Goal: Book appointment/travel/reservation

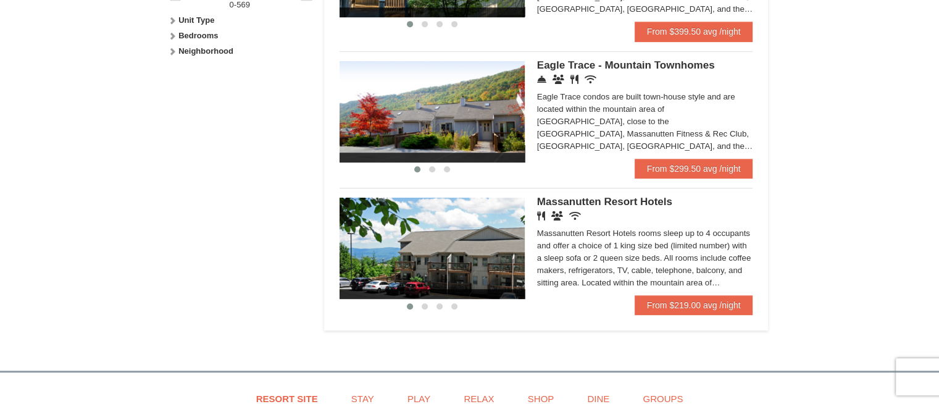
scroll to position [667, 0]
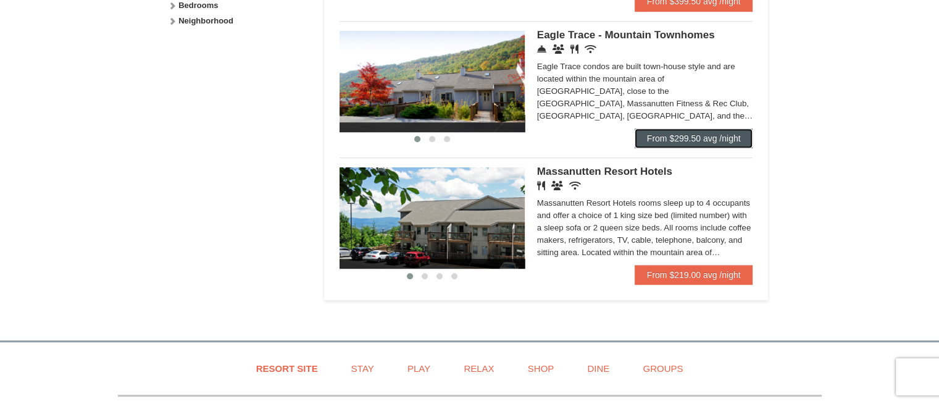
click at [667, 142] on link "From $299.50 avg /night" at bounding box center [694, 138] width 119 height 20
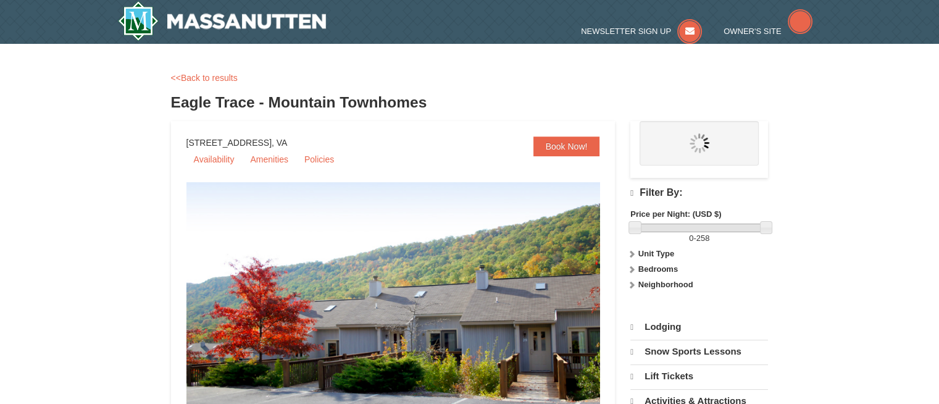
select select "10"
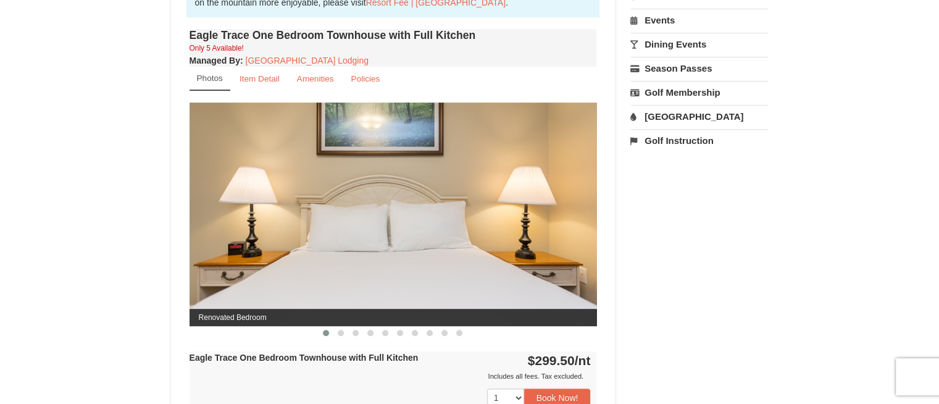
scroll to position [444, 0]
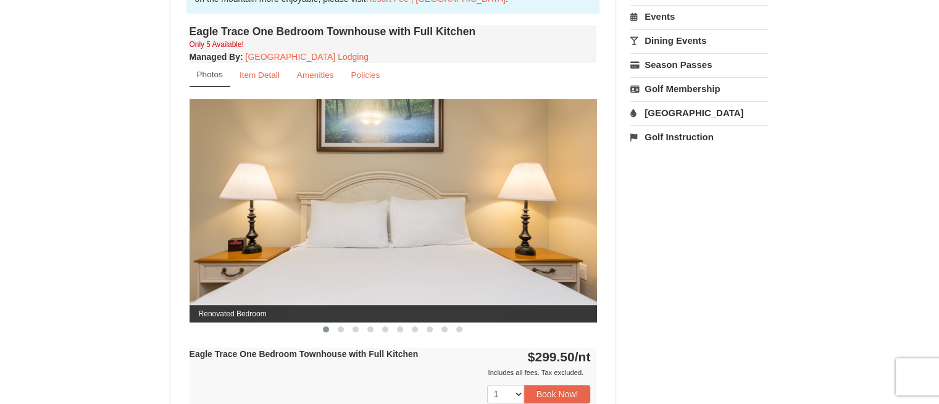
click at [582, 208] on img at bounding box center [393, 210] width 407 height 223
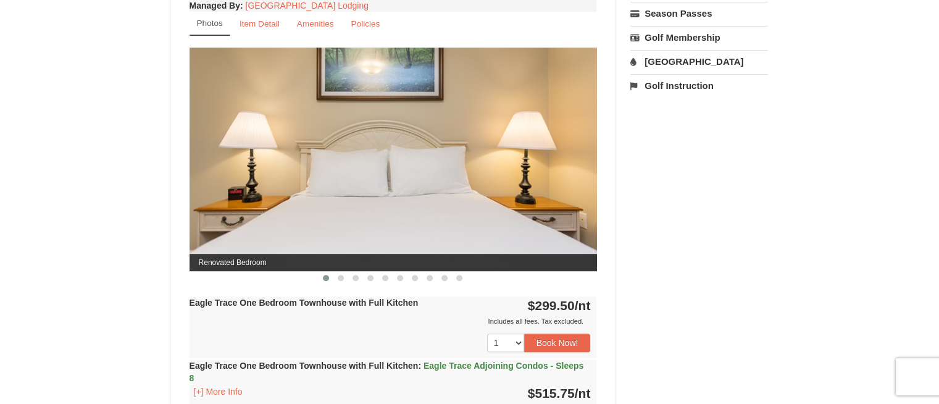
scroll to position [519, 0]
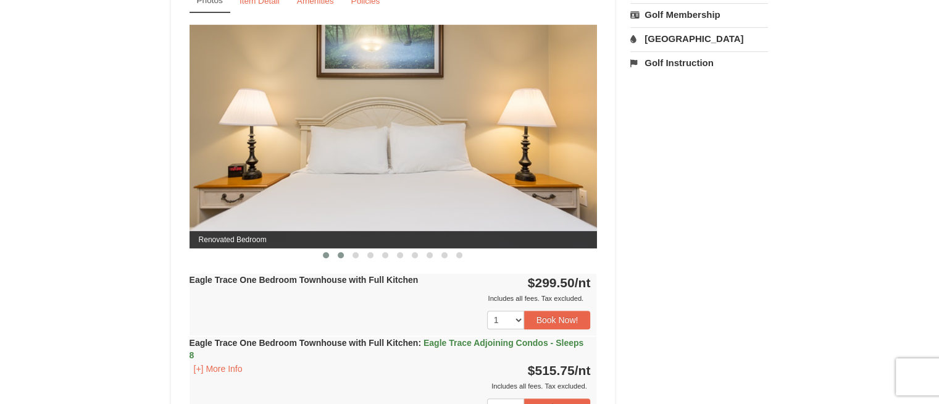
click at [340, 252] on span at bounding box center [341, 255] width 6 height 6
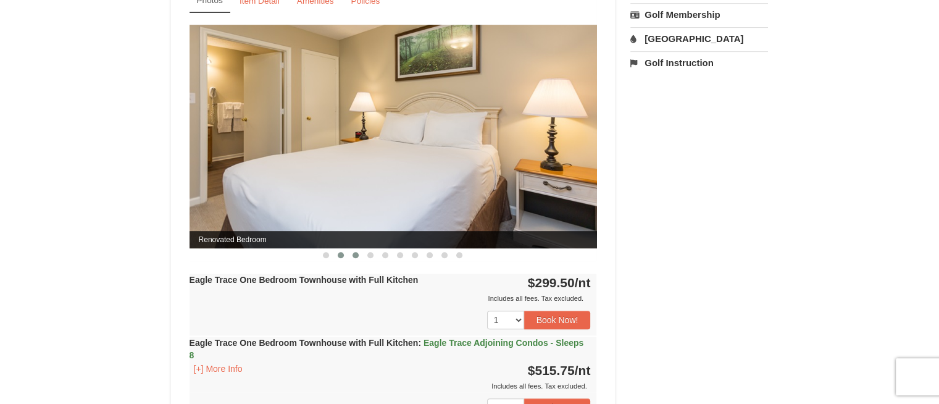
click at [353, 255] on span at bounding box center [355, 255] width 6 height 6
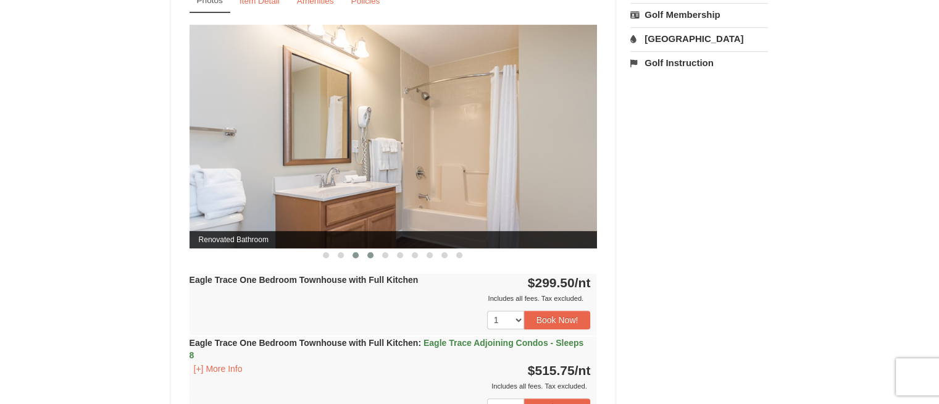
click at [371, 255] on span at bounding box center [370, 255] width 6 height 6
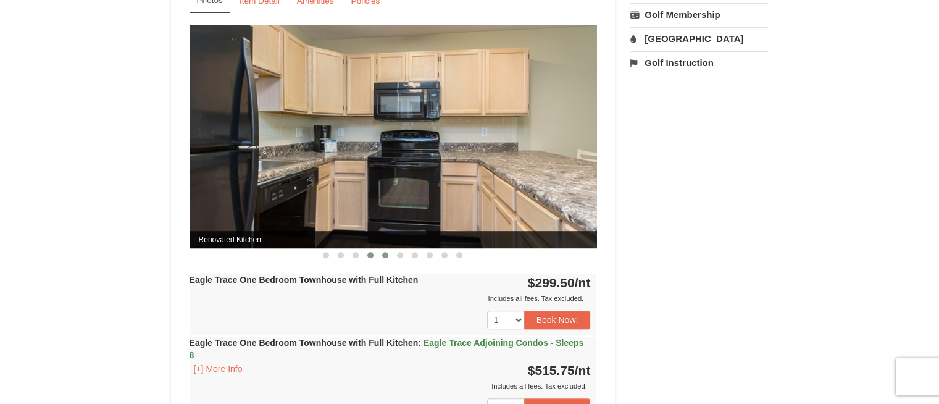
click at [389, 255] on button at bounding box center [385, 255] width 15 height 12
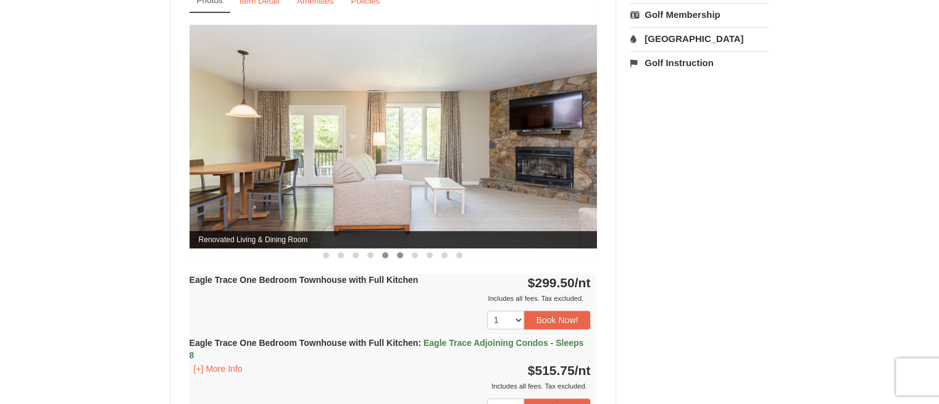
click at [402, 254] on span at bounding box center [400, 255] width 6 height 6
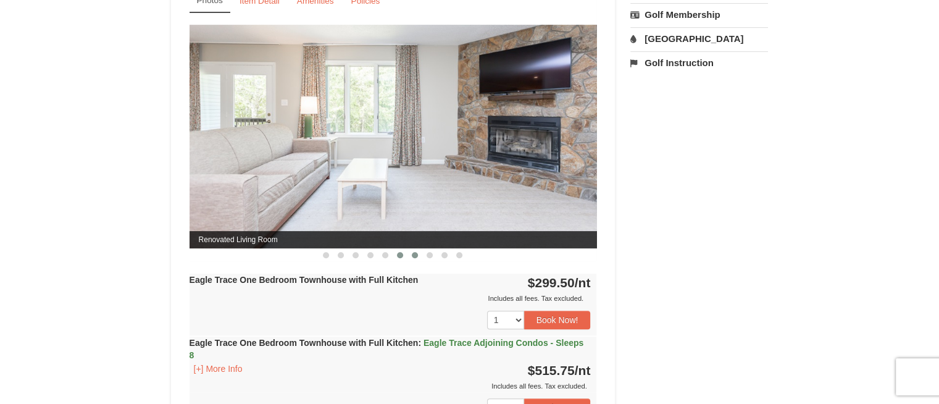
click at [412, 255] on span at bounding box center [415, 255] width 6 height 6
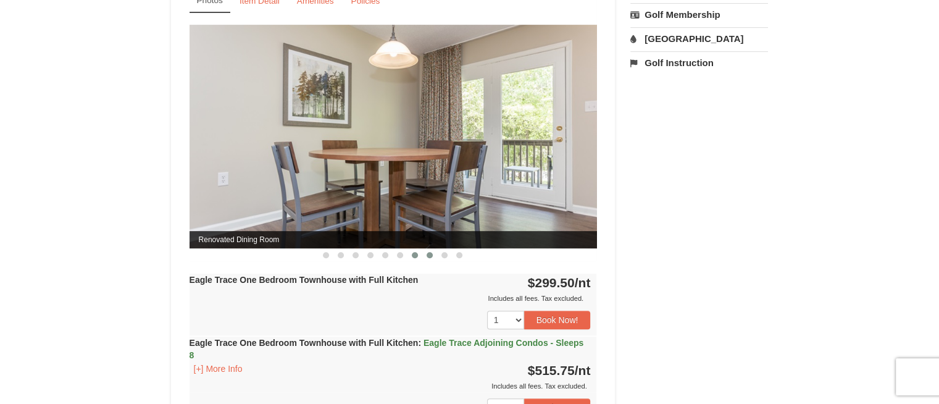
click at [432, 256] on span at bounding box center [430, 255] width 6 height 6
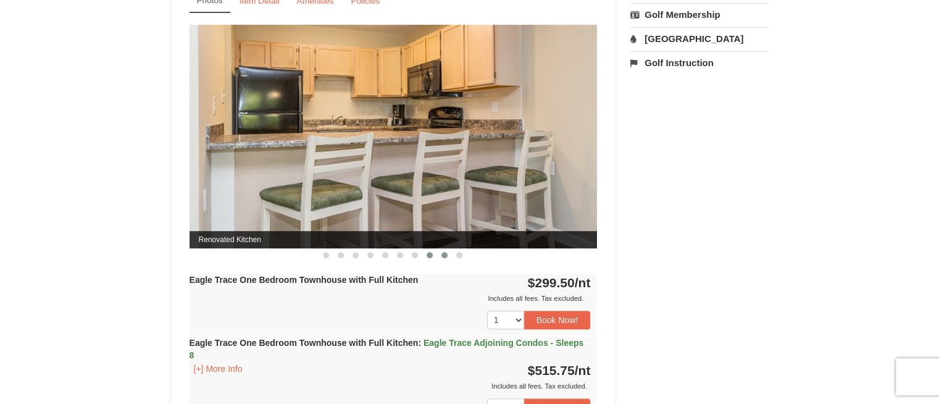
click at [442, 256] on button at bounding box center [444, 255] width 15 height 12
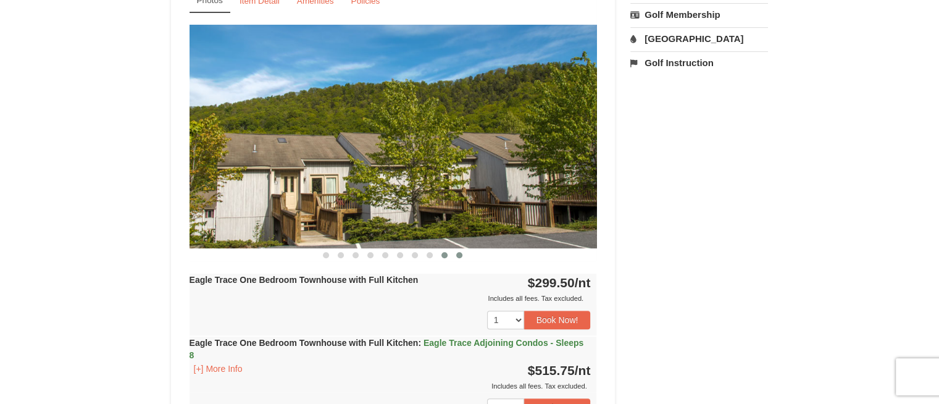
click at [457, 255] on span at bounding box center [459, 255] width 6 height 6
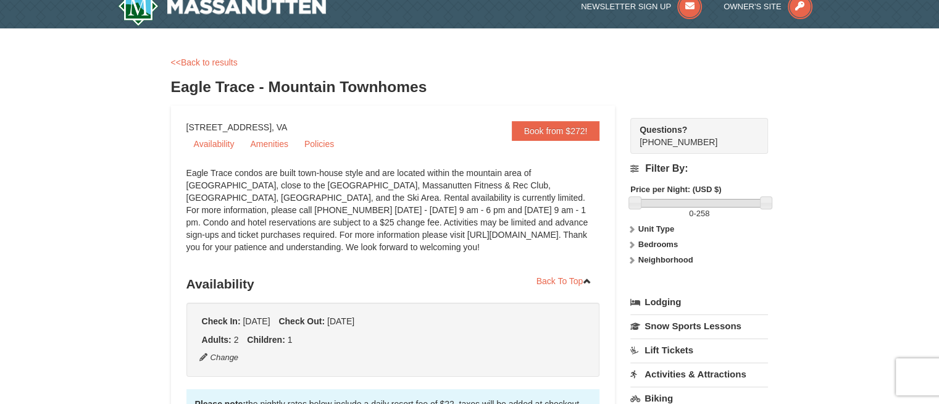
scroll to position [0, 0]
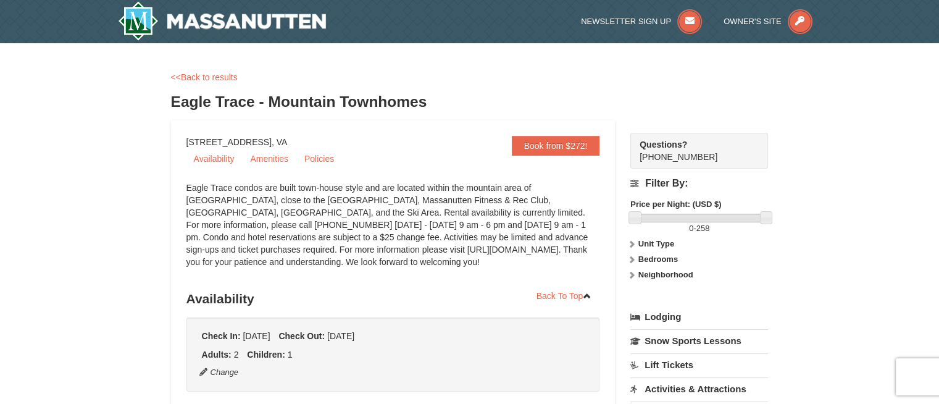
click at [652, 257] on strong "Bedrooms" at bounding box center [658, 258] width 40 height 9
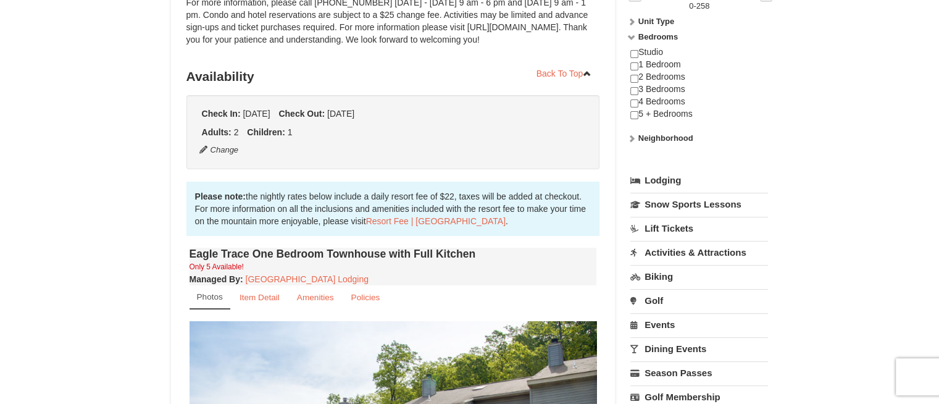
scroll to position [296, 0]
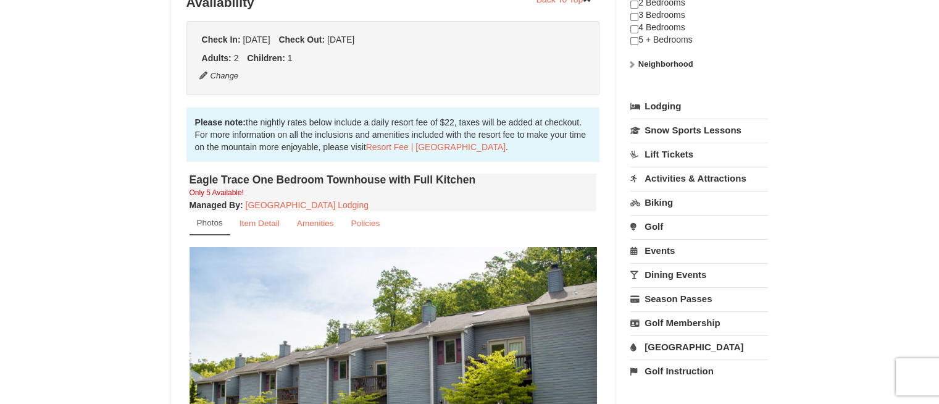
click at [651, 248] on link "Events" at bounding box center [699, 250] width 138 height 23
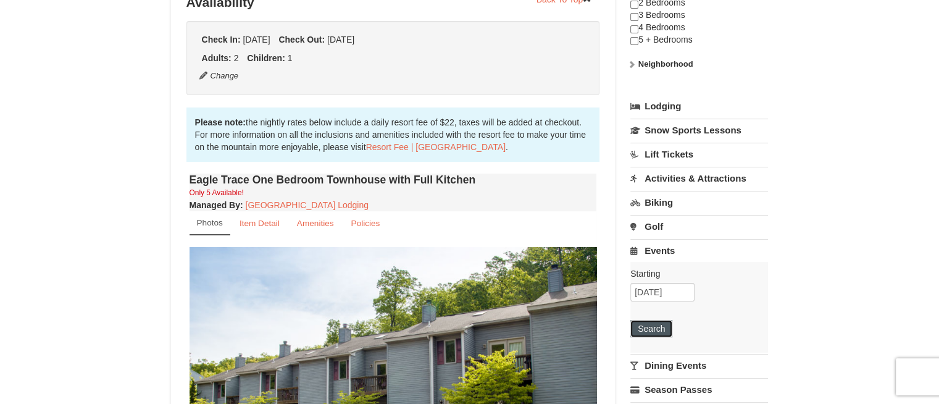
click at [653, 329] on button "Search" at bounding box center [651, 328] width 42 height 17
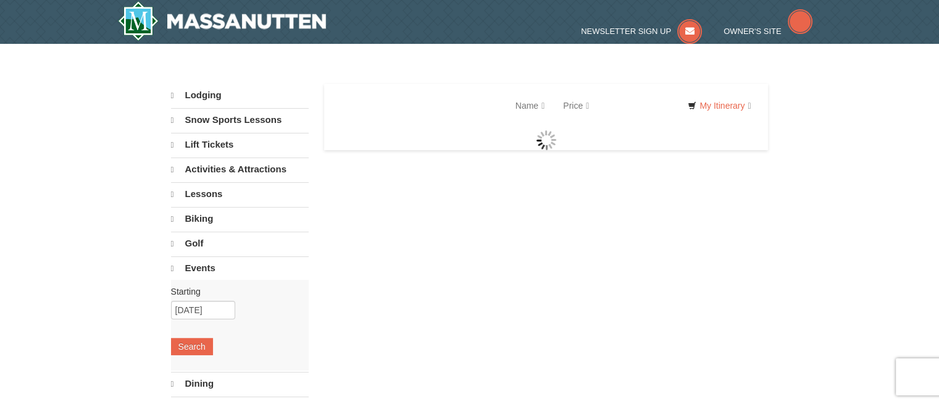
select select "10"
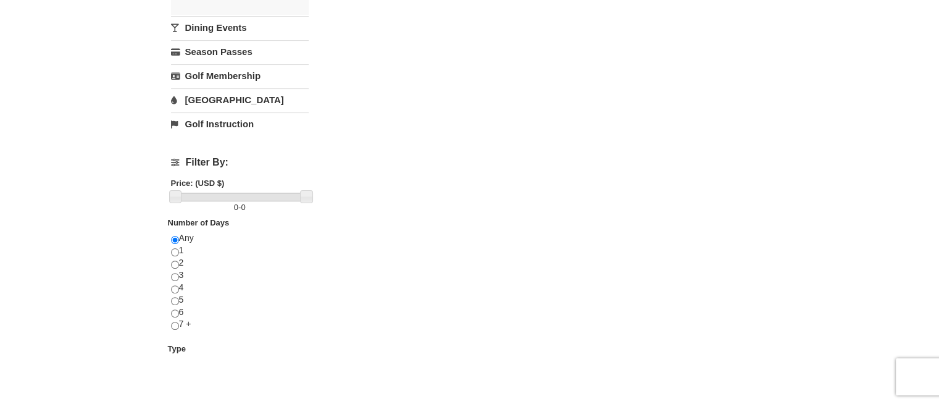
scroll to position [296, 0]
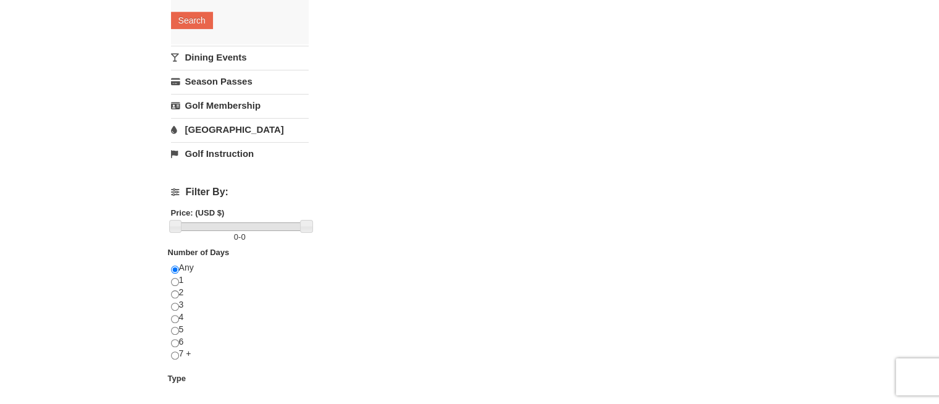
click at [192, 131] on link "[GEOGRAPHIC_DATA]" at bounding box center [240, 129] width 138 height 23
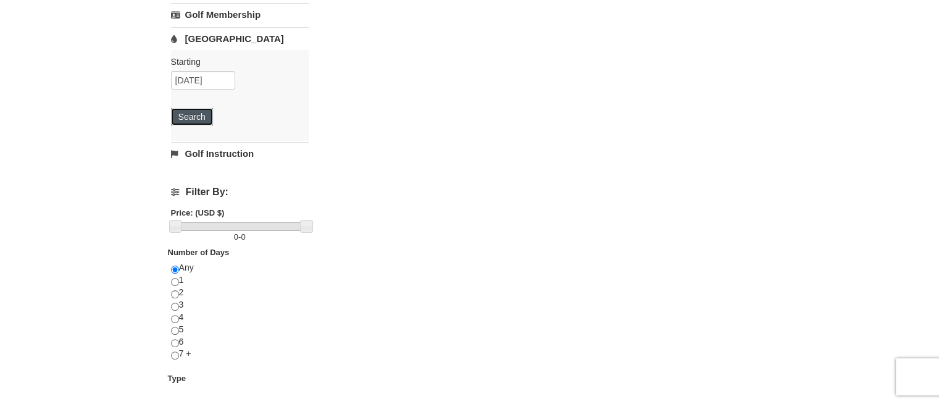
click at [190, 114] on button "Search" at bounding box center [192, 116] width 42 height 17
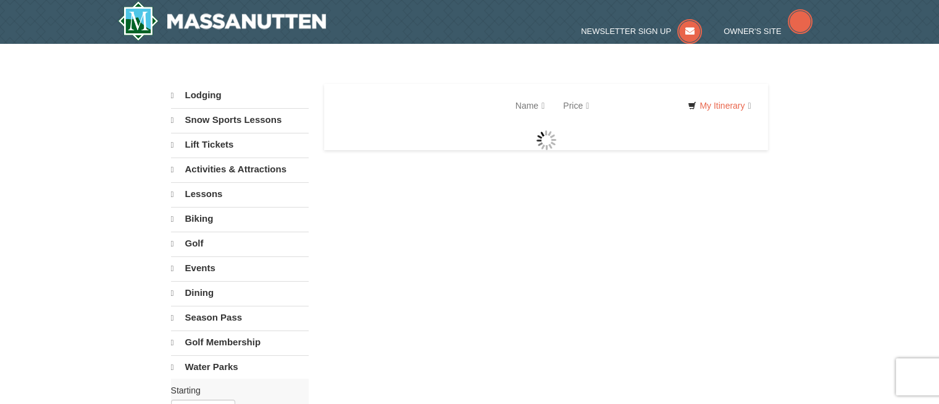
select select "10"
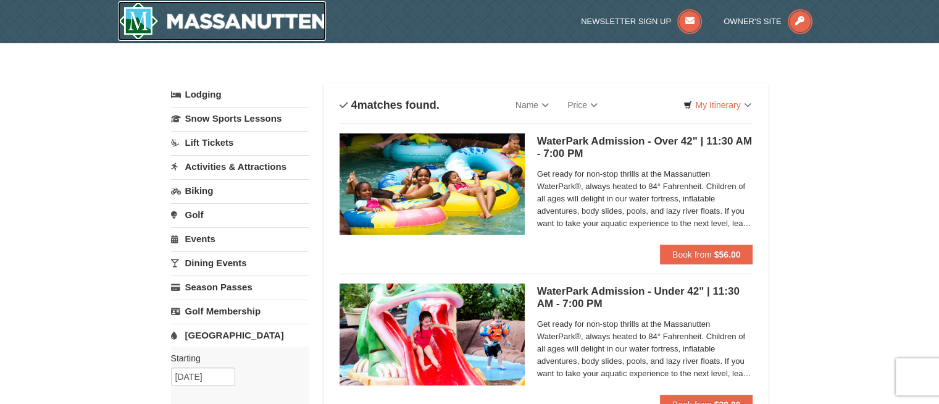
click at [261, 26] on img at bounding box center [222, 21] width 209 height 40
